Goal: Task Accomplishment & Management: Complete application form

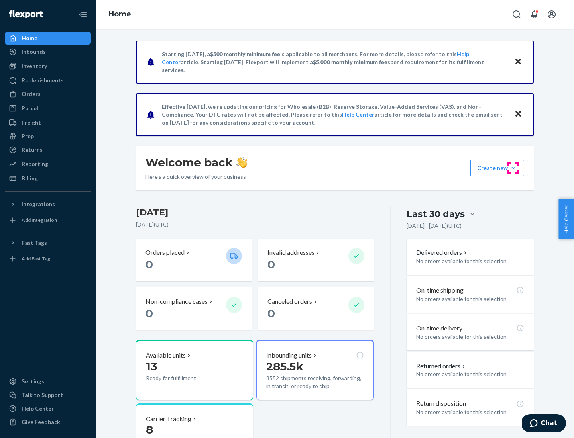
click at [513, 168] on button "Create new Create new inbound Create new order Create new product" at bounding box center [497, 168] width 54 height 16
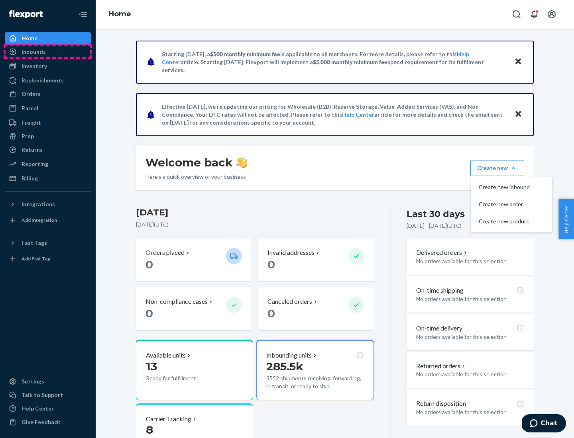
click at [48, 52] on div "Inbounds" at bounding box center [48, 51] width 84 height 11
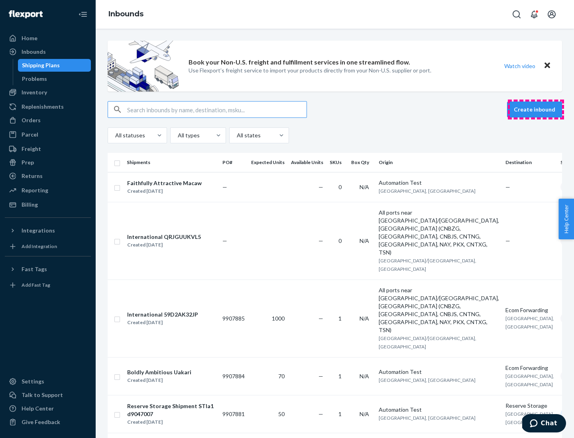
click at [536, 110] on button "Create inbound" at bounding box center [534, 110] width 55 height 16
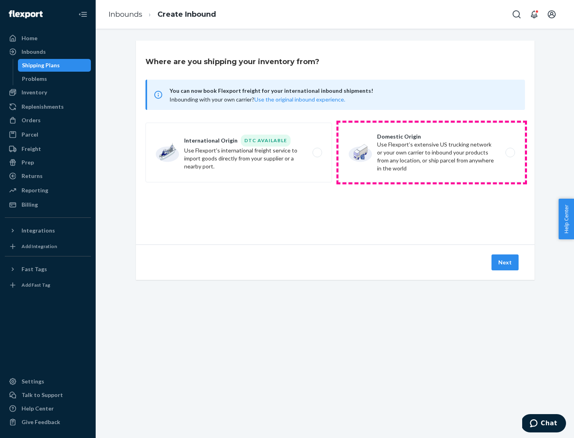
click at [432, 153] on label "Domestic Origin Use Flexport’s extensive US trucking network or your own carrie…" at bounding box center [431, 153] width 186 height 60
click at [510, 153] on input "Domestic Origin Use Flexport’s extensive US trucking network or your own carrie…" at bounding box center [512, 152] width 5 height 5
radio input "true"
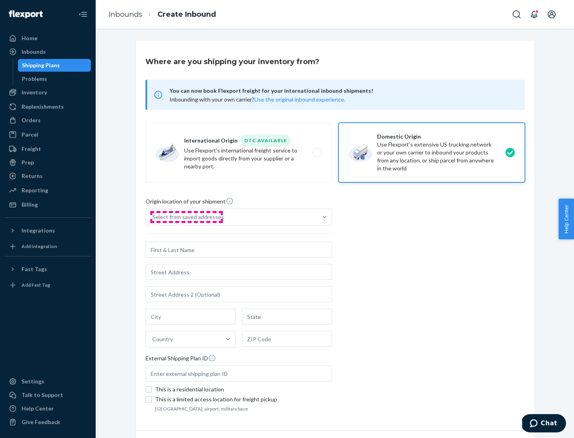
click at [186, 217] on div "Select from saved addresses" at bounding box center [188, 217] width 72 height 8
click at [153, 217] on input "Select from saved addresses" at bounding box center [152, 217] width 1 height 8
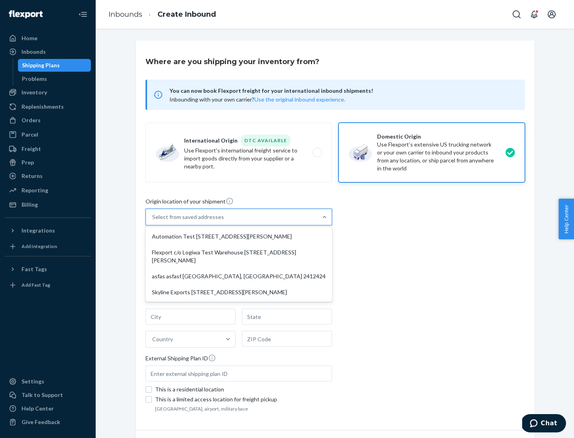
scroll to position [3, 0]
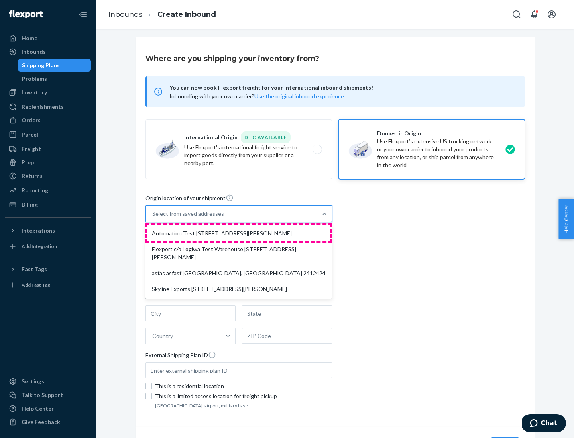
click at [239, 234] on div "Automation Test [STREET_ADDRESS][PERSON_NAME]" at bounding box center [238, 234] width 183 height 16
click at [153, 218] on input "option Automation Test [STREET_ADDRESS][PERSON_NAME] focused, 1 of 4. 4 results…" at bounding box center [152, 214] width 1 height 8
type input "Automation Test"
type input "[STREET_ADDRESS][PERSON_NAME]"
type input "9th Floor"
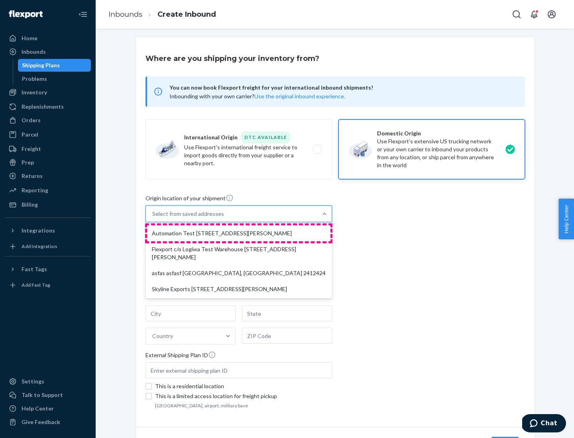
type input "[GEOGRAPHIC_DATA]"
type input "CA"
type input "94104"
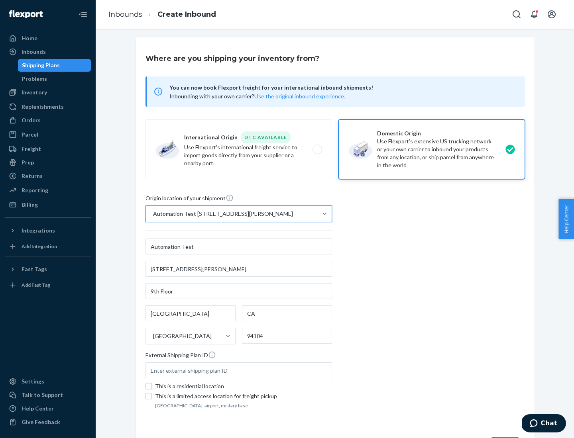
scroll to position [47, 0]
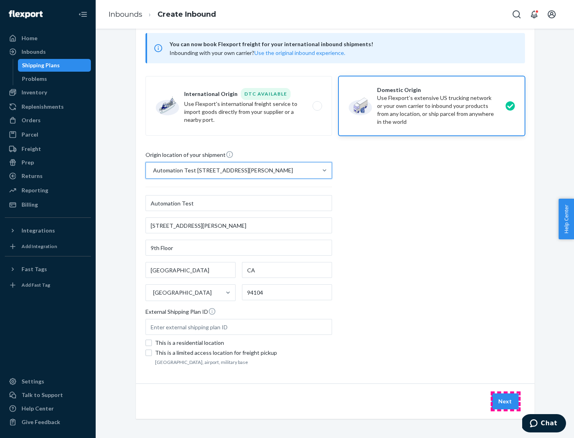
click at [505, 402] on button "Next" at bounding box center [504, 402] width 27 height 16
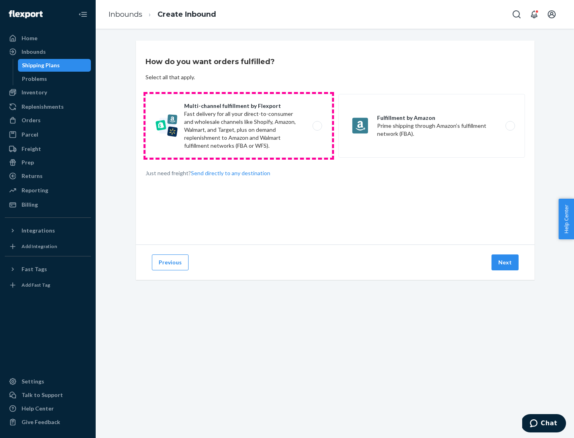
click at [239, 126] on label "Multi-channel fulfillment by Flexport Fast delivery for all your direct-to-cons…" at bounding box center [238, 126] width 186 height 64
click at [317, 126] on input "Multi-channel fulfillment by Flexport Fast delivery for all your direct-to-cons…" at bounding box center [319, 126] width 5 height 5
radio input "true"
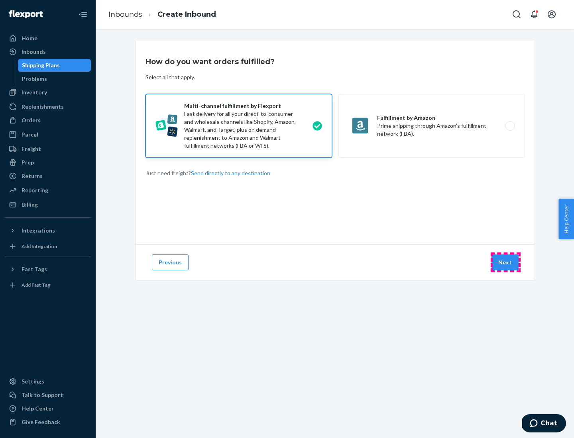
click at [505, 263] on button "Next" at bounding box center [504, 263] width 27 height 16
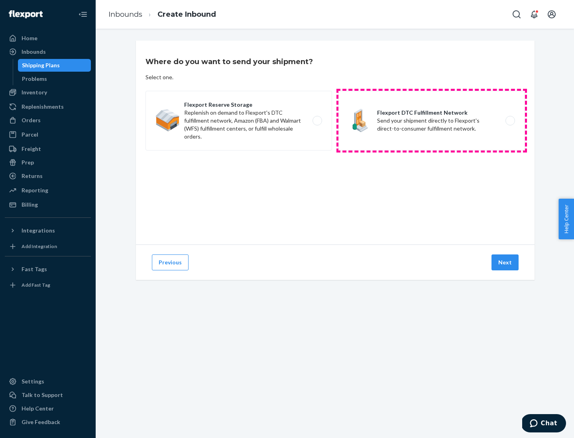
click at [432, 121] on label "Flexport DTC Fulfillment Network Send your shipment directly to Flexport's dire…" at bounding box center [431, 121] width 186 height 60
click at [510, 121] on input "Flexport DTC Fulfillment Network Send your shipment directly to Flexport's dire…" at bounding box center [512, 120] width 5 height 5
radio input "true"
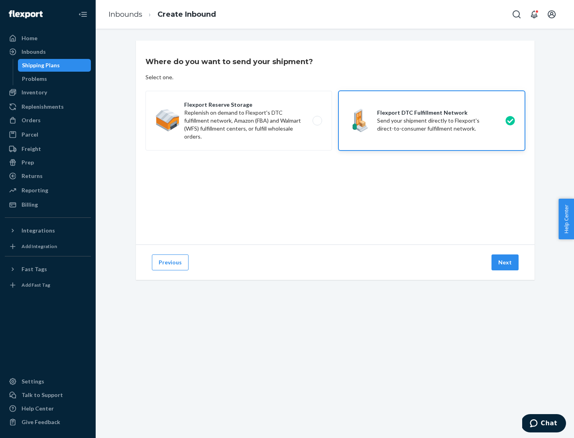
click at [505, 263] on button "Next" at bounding box center [504, 263] width 27 height 16
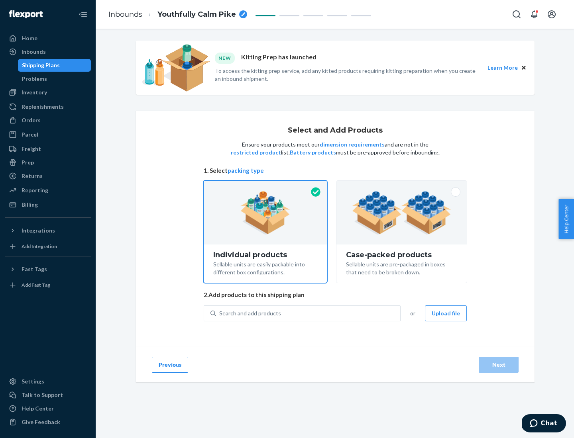
click at [402, 213] on img at bounding box center [401, 213] width 99 height 44
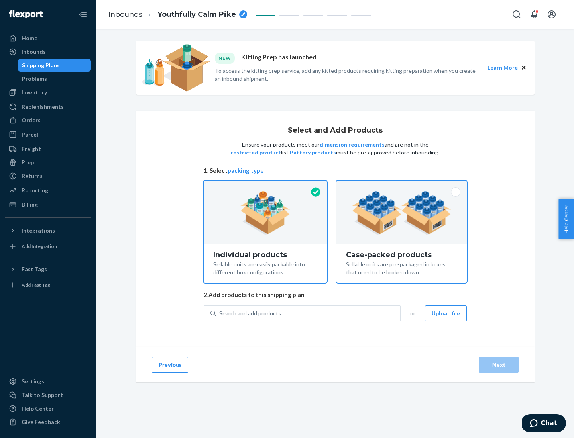
click at [402, 186] on input "Case-packed products Sellable units are pre-packaged in boxes that need to be b…" at bounding box center [401, 183] width 5 height 5
radio input "true"
radio input "false"
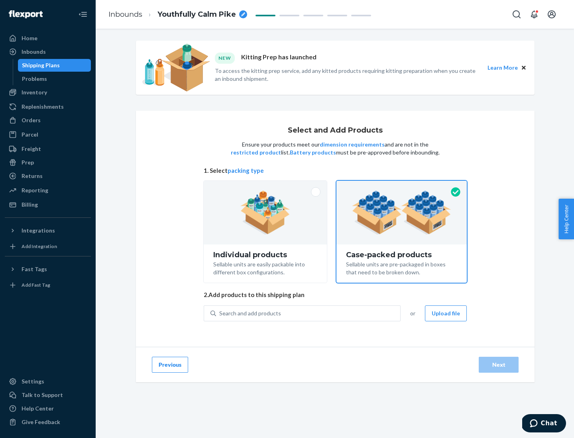
click at [308, 313] on div "Search and add products" at bounding box center [308, 313] width 184 height 14
click at [220, 313] on input "Search and add products" at bounding box center [219, 314] width 1 height 8
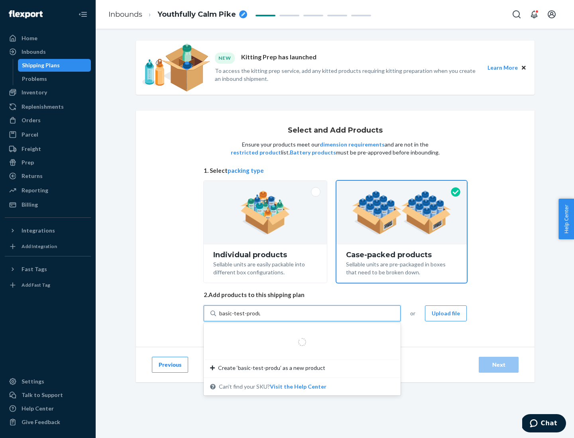
type input "basic-test-product-1"
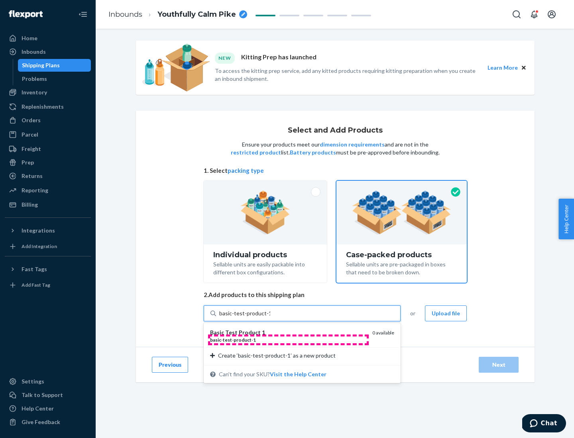
click at [288, 340] on div "basic - test - product - 1" at bounding box center [288, 340] width 156 height 7
click at [270, 318] on input "basic-test-product-1" at bounding box center [244, 314] width 51 height 8
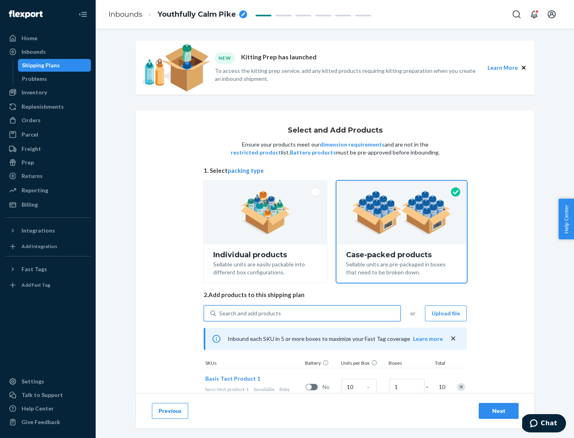
scroll to position [29, 0]
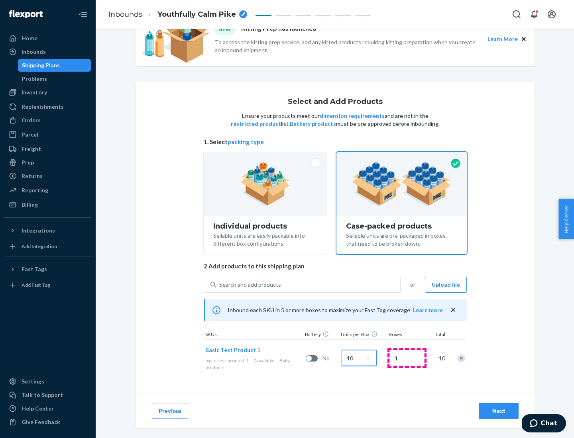
type input "10"
type input "7"
click at [498, 411] on div "Next" at bounding box center [498, 411] width 26 height 8
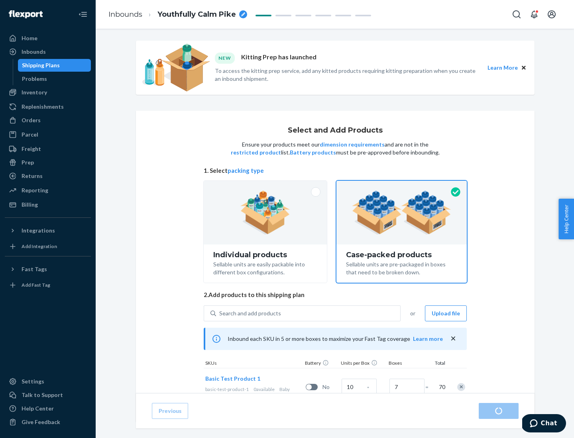
radio input "true"
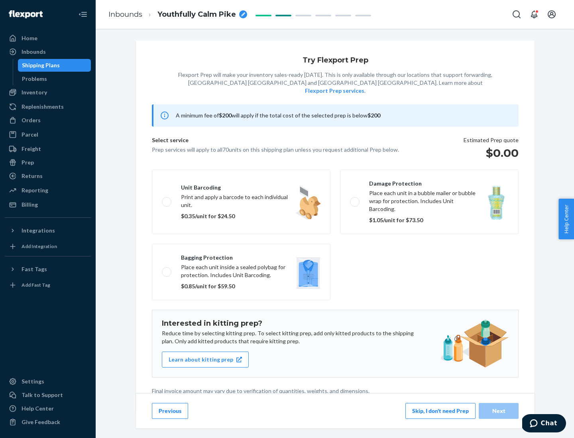
scroll to position [2, 0]
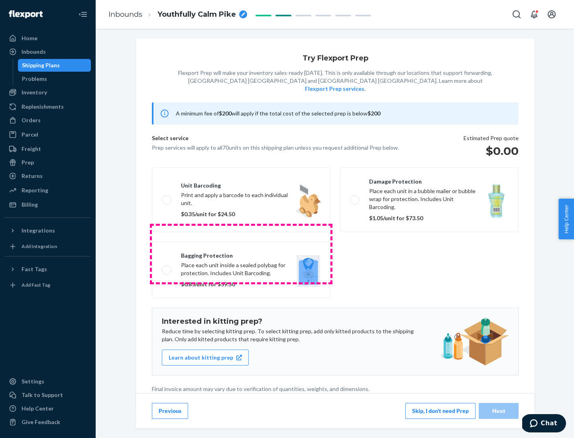
click at [241, 254] on label "Bagging protection Place each unit inside a sealed polybag for protection. Incl…" at bounding box center [241, 270] width 179 height 57
click at [167, 267] on input "Bagging protection Place each unit inside a sealed polybag for protection. Incl…" at bounding box center [164, 269] width 5 height 5
checkbox input "true"
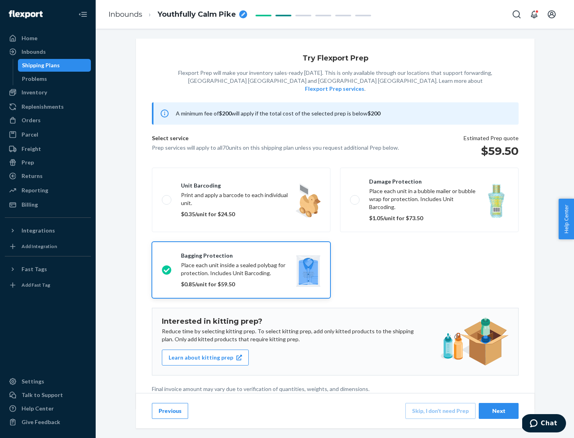
click at [498, 411] on div "Next" at bounding box center [498, 411] width 26 height 8
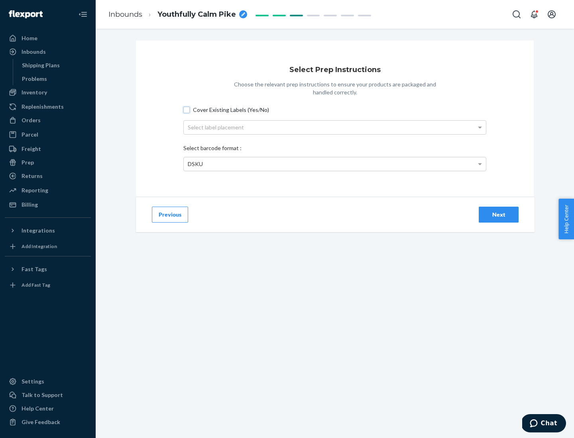
click at [186, 110] on input "Cover Existing Labels (Yes/No)" at bounding box center [186, 110] width 6 height 6
checkbox input "true"
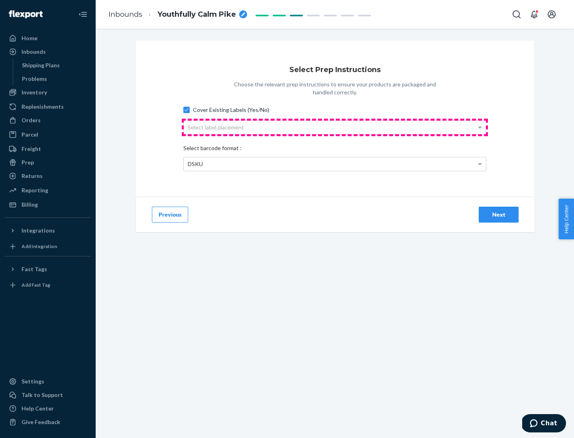
click at [335, 127] on div "Select label placement" at bounding box center [335, 128] width 302 height 14
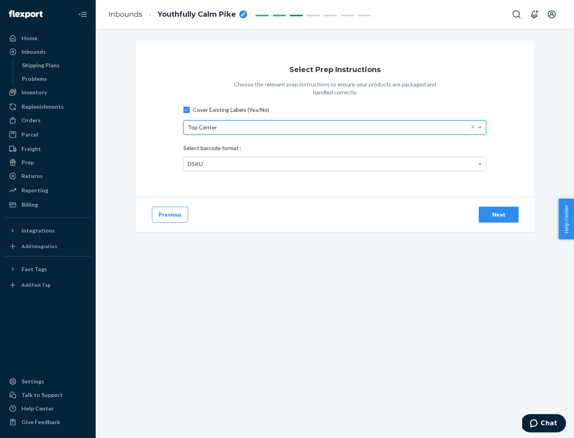
click at [335, 164] on div "DSKU" at bounding box center [335, 164] width 302 height 14
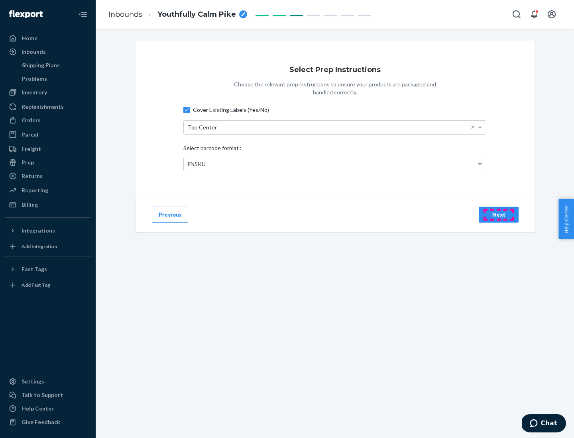
click at [498, 214] on div "Next" at bounding box center [498, 215] width 26 height 8
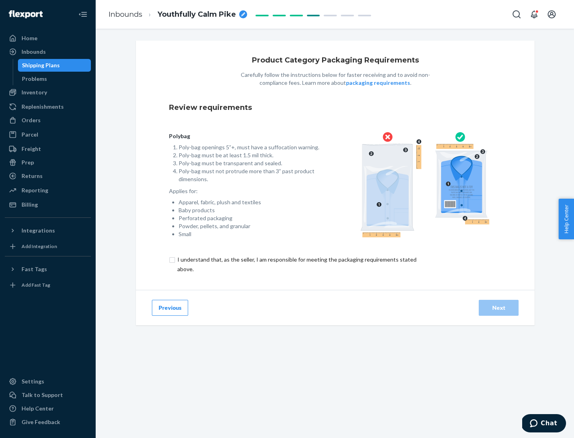
click at [296, 264] on input "checkbox" at bounding box center [301, 264] width 265 height 19
checkbox input "true"
click at [498, 308] on div "Next" at bounding box center [498, 308] width 26 height 8
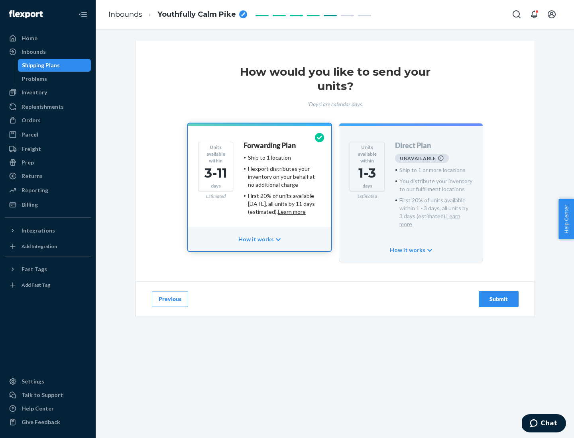
click at [270, 145] on h4 "Forwarding Plan" at bounding box center [269, 146] width 52 height 8
click at [498, 295] on div "Submit" at bounding box center [498, 299] width 26 height 8
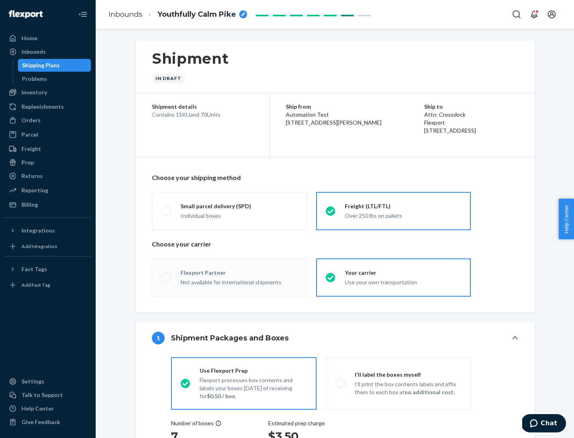
radio input "true"
radio input "false"
radio input "true"
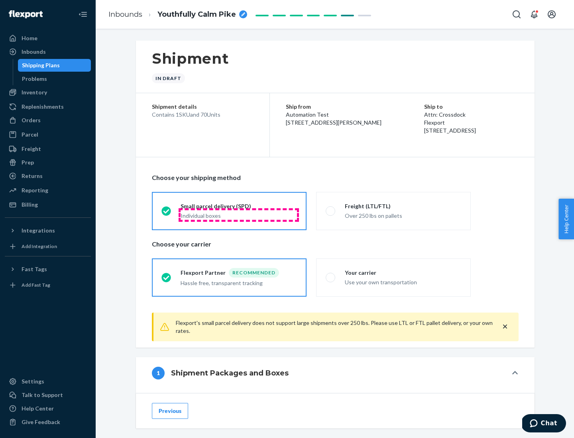
click at [239, 215] on div "Individual boxes" at bounding box center [239, 216] width 116 height 8
click at [167, 214] on input "Small parcel delivery (SPD) Individual boxes" at bounding box center [163, 210] width 5 height 5
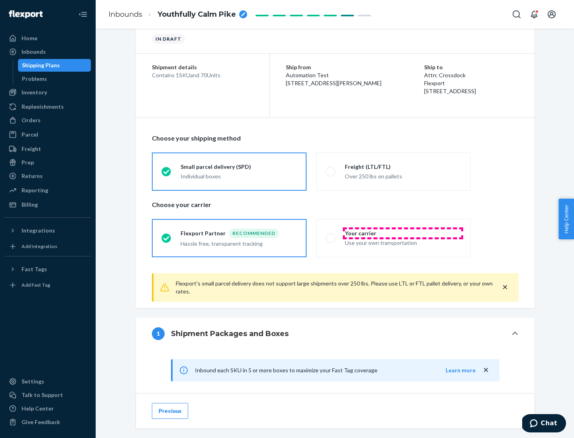
click at [403, 233] on div "Your carrier" at bounding box center [403, 234] width 116 height 8
click at [331, 235] on input "Your carrier Use your own transportation" at bounding box center [328, 237] width 5 height 5
radio input "true"
radio input "false"
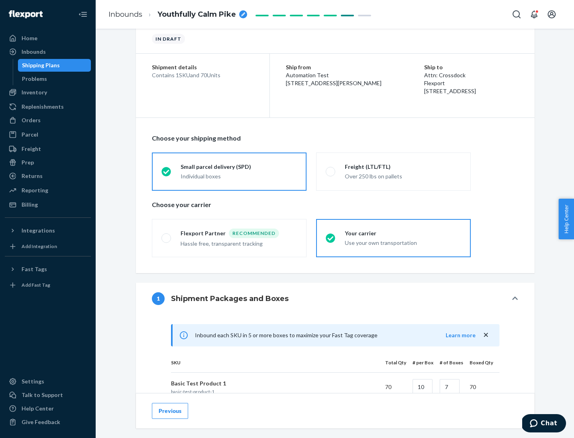
scroll to position [193, 0]
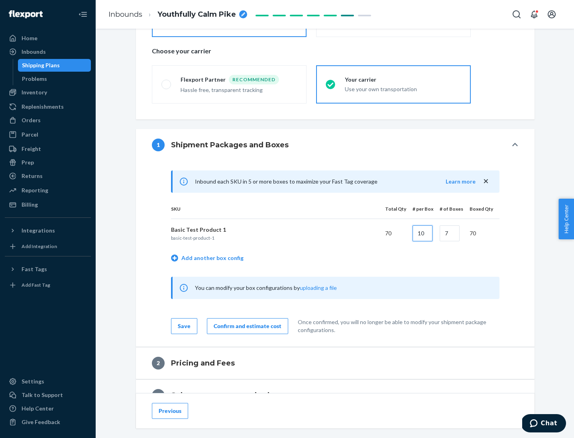
type input "10"
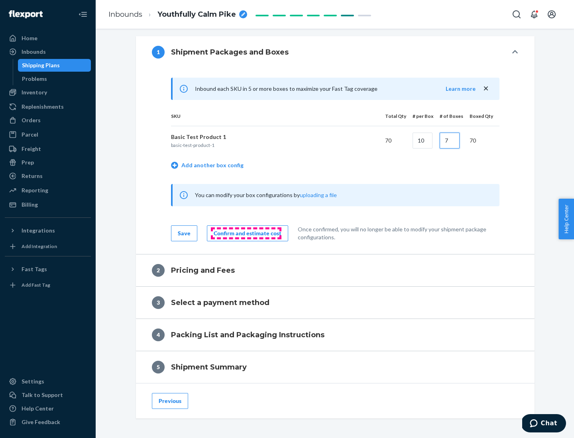
type input "7"
click at [246, 233] on div "Confirm and estimate cost" at bounding box center [248, 234] width 68 height 8
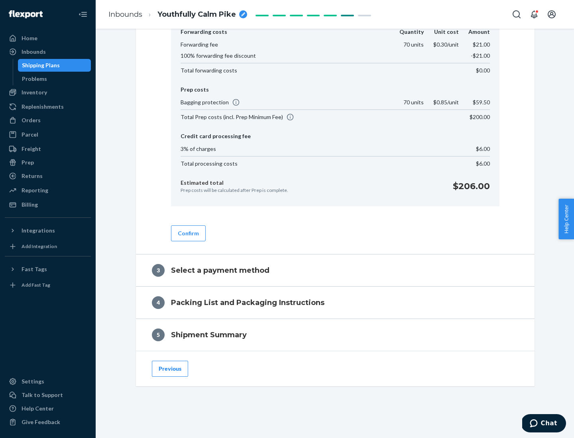
click at [188, 233] on button "Confirm" at bounding box center [188, 234] width 35 height 16
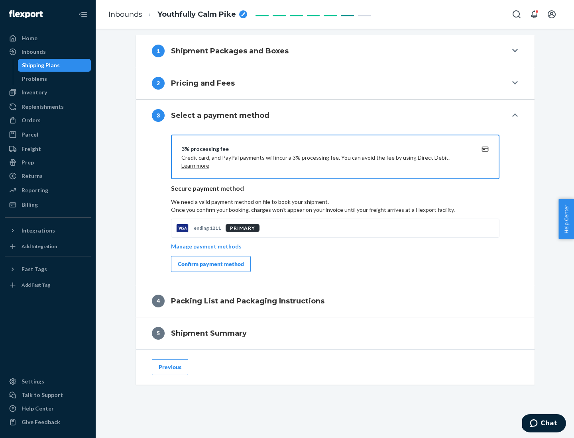
scroll to position [287, 0]
click at [210, 264] on div "Confirm payment method" at bounding box center [211, 264] width 66 height 8
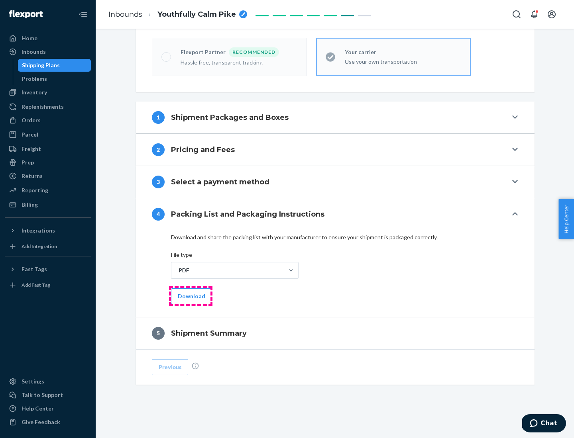
click at [190, 296] on button "Download" at bounding box center [191, 296] width 41 height 16
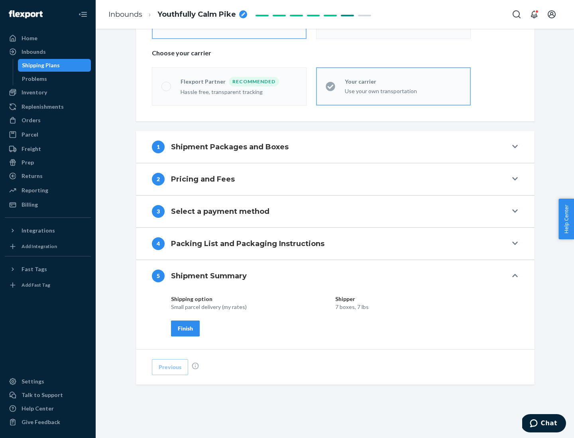
scroll to position [191, 0]
